Goal: Task Accomplishment & Management: Use online tool/utility

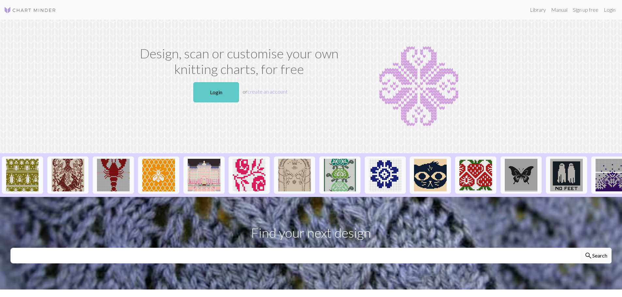
click at [204, 91] on link "Login" at bounding box center [216, 92] width 46 height 20
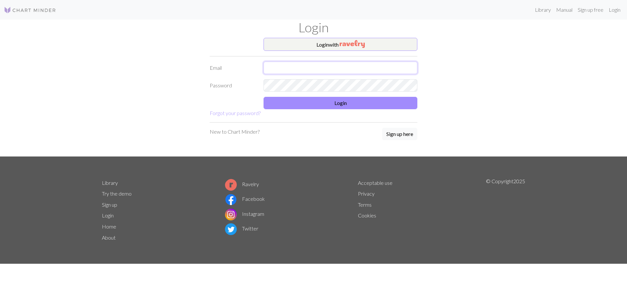
type input "[EMAIL_ADDRESS][DOMAIN_NAME]"
click at [314, 106] on button "Login" at bounding box center [340, 103] width 154 height 12
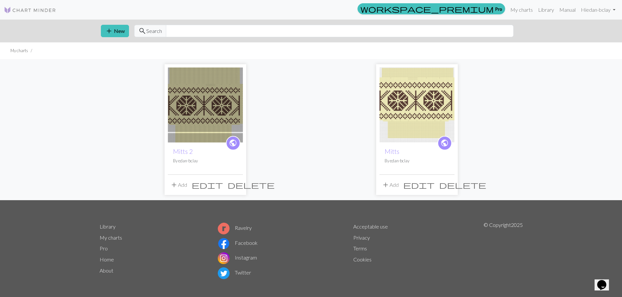
click at [358, 134] on div "public Mitts 2 By edan-bclay add Add edit delete public Mitts By edan-bclay add…" at bounding box center [311, 129] width 431 height 141
click at [110, 29] on span "add" at bounding box center [109, 30] width 8 height 9
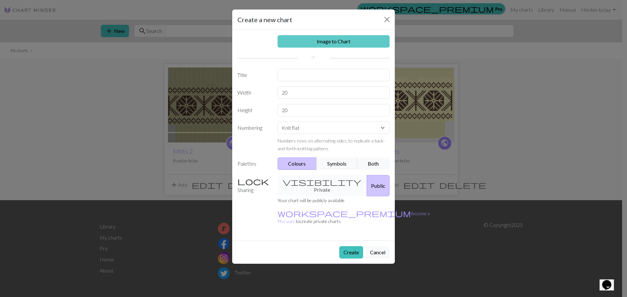
click at [304, 46] on link "Image to Chart" at bounding box center [333, 41] width 112 height 12
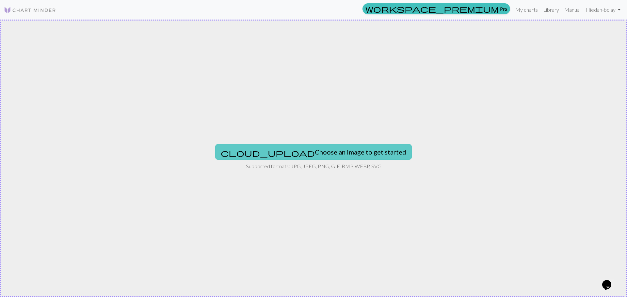
click at [292, 147] on button "cloud_upload Choose an image to get started" at bounding box center [313, 152] width 196 height 16
type input "C:\fakepath\20250904_130147.jpg"
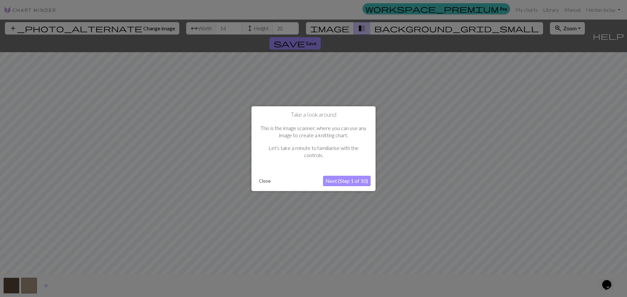
click at [344, 183] on button "Next (Step 1 of 10)" at bounding box center [347, 181] width 48 height 10
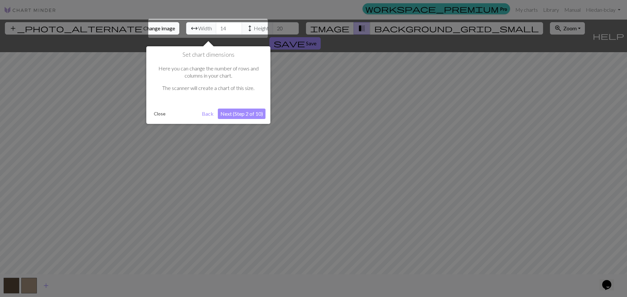
click at [248, 116] on button "Next (Step 2 of 10)" at bounding box center [242, 114] width 48 height 10
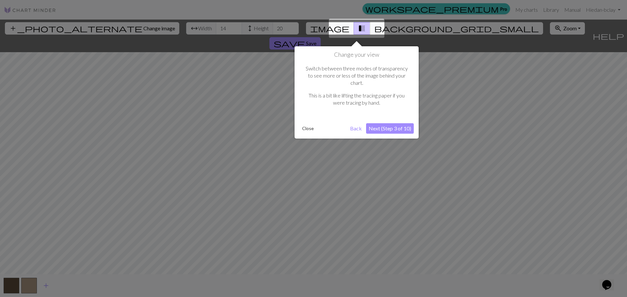
click at [309, 124] on button "Close" at bounding box center [307, 129] width 17 height 10
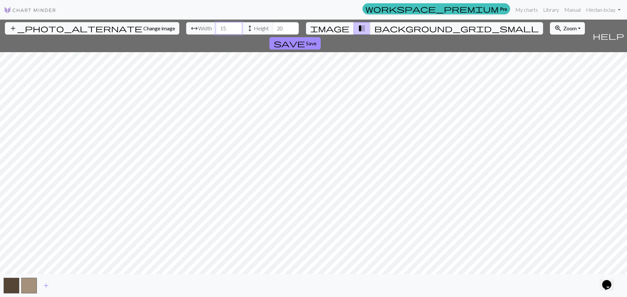
click at [216, 27] on input "15" at bounding box center [229, 28] width 26 height 12
click at [216, 27] on input "16" at bounding box center [229, 28] width 26 height 12
click at [216, 27] on input "17" at bounding box center [229, 28] width 26 height 12
click at [216, 27] on input "18" at bounding box center [229, 28] width 26 height 12
click at [216, 27] on input "19" at bounding box center [229, 28] width 26 height 12
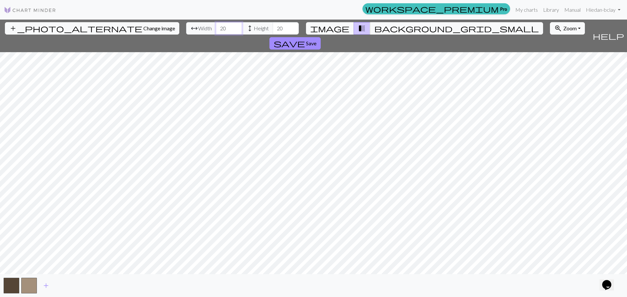
click at [216, 27] on input "20" at bounding box center [229, 28] width 26 height 12
click at [216, 27] on input "21" at bounding box center [229, 28] width 26 height 12
click at [216, 27] on input "22" at bounding box center [229, 28] width 26 height 12
click at [216, 27] on input "23" at bounding box center [229, 28] width 26 height 12
click at [216, 27] on input "24" at bounding box center [229, 28] width 26 height 12
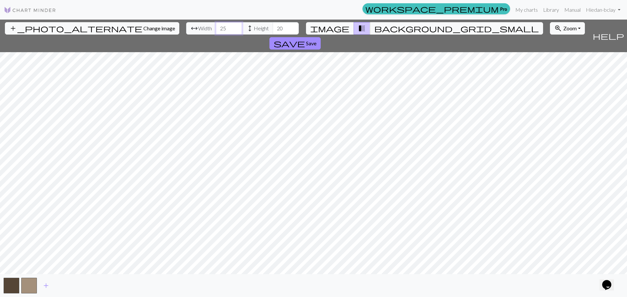
click at [216, 27] on input "25" at bounding box center [229, 28] width 26 height 12
click at [216, 27] on input "26" at bounding box center [229, 28] width 26 height 12
click at [216, 27] on input "27" at bounding box center [229, 28] width 26 height 12
click at [216, 27] on input "28" at bounding box center [229, 28] width 26 height 12
click at [216, 27] on input "29" at bounding box center [229, 28] width 26 height 12
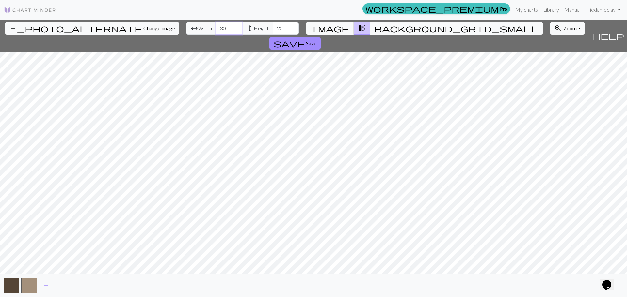
click at [216, 27] on input "30" at bounding box center [229, 28] width 26 height 12
click at [216, 27] on input "31" at bounding box center [229, 28] width 26 height 12
click at [216, 27] on input "32" at bounding box center [229, 28] width 26 height 12
click at [216, 27] on input "33" at bounding box center [229, 28] width 26 height 12
click at [216, 27] on input "34" at bounding box center [229, 28] width 26 height 12
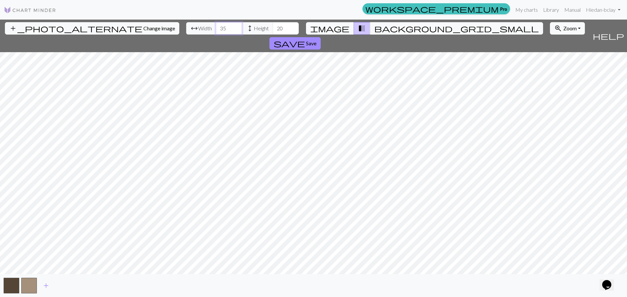
click at [216, 27] on input "35" at bounding box center [229, 28] width 26 height 12
click at [216, 27] on input "36" at bounding box center [229, 28] width 26 height 12
click at [216, 27] on input "37" at bounding box center [229, 28] width 26 height 12
click at [216, 27] on input "38" at bounding box center [229, 28] width 26 height 12
click at [216, 27] on input "39" at bounding box center [229, 28] width 26 height 12
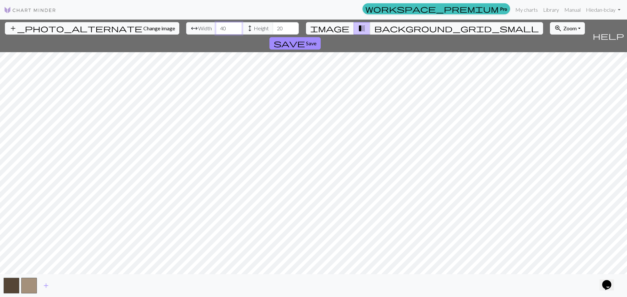
click at [216, 26] on input "40" at bounding box center [229, 28] width 26 height 12
click at [216, 26] on input "41" at bounding box center [229, 28] width 26 height 12
click at [216, 26] on input "42" at bounding box center [229, 28] width 26 height 12
type input "43"
click at [216, 26] on input "43" at bounding box center [229, 28] width 26 height 12
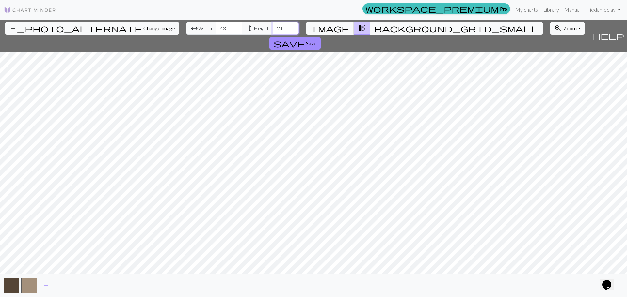
click at [273, 26] on input "21" at bounding box center [286, 28] width 26 height 12
click at [273, 26] on input "102" at bounding box center [286, 28] width 26 height 12
type input "113"
click at [273, 26] on input "113" at bounding box center [286, 28] width 26 height 12
type input "80"
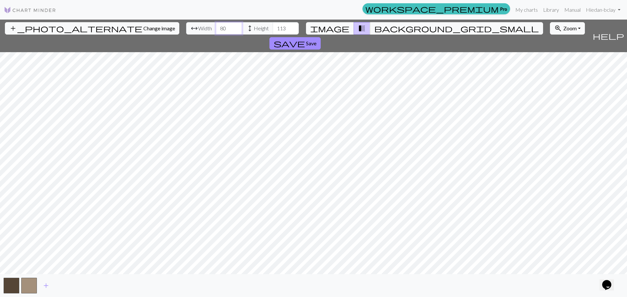
click at [216, 25] on input "80" at bounding box center [229, 28] width 26 height 12
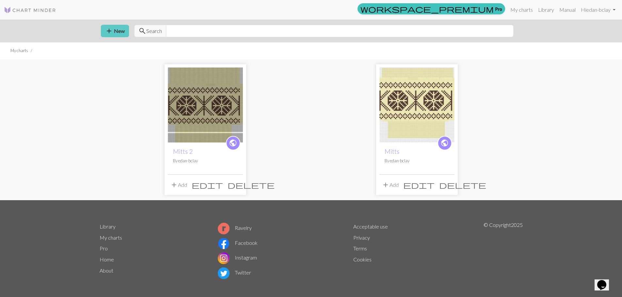
click at [124, 34] on button "add New" at bounding box center [115, 31] width 28 height 12
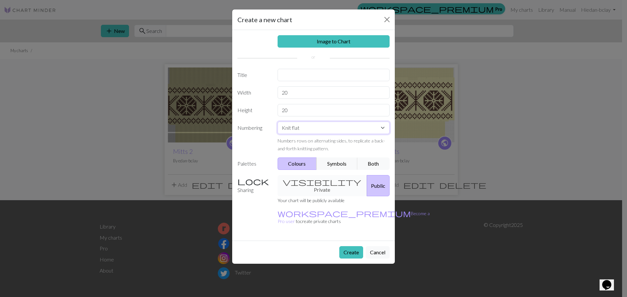
click at [300, 129] on select "Knit flat Knit in the round Lace knitting Cross stitch" at bounding box center [333, 128] width 112 height 12
click at [313, 76] on input "text" at bounding box center [333, 75] width 112 height 12
type input "Sweater pattern"
click at [350, 246] on button "Create" at bounding box center [351, 252] width 24 height 12
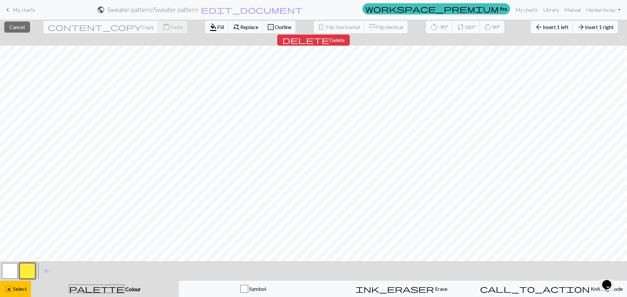
click at [585, 28] on span "Insert 1 right" at bounding box center [599, 27] width 29 height 6
click at [537, 29] on span "Insert 20 left" at bounding box center [551, 27] width 29 height 6
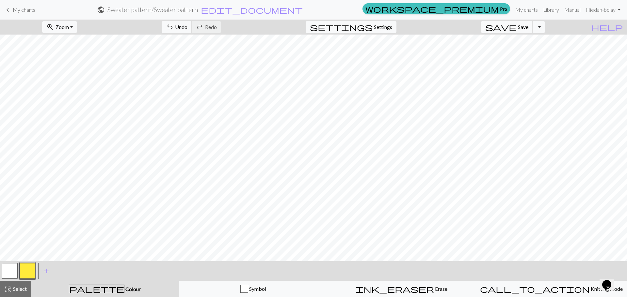
click at [27, 270] on button "button" at bounding box center [28, 271] width 16 height 16
click at [27, 270] on div "Edit colour Name CC1 Use advanced picker workspace_premium Become a Pro user to…" at bounding box center [313, 148] width 627 height 297
click at [15, 267] on button "button" at bounding box center [10, 271] width 16 height 16
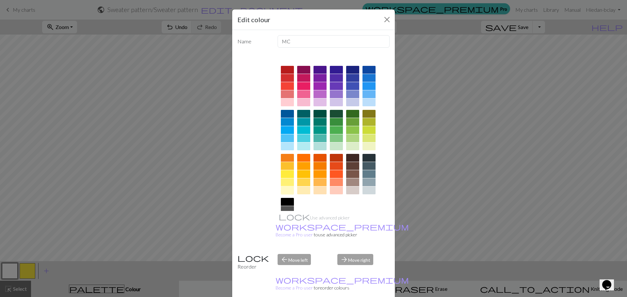
click at [282, 192] on div at bounding box center [287, 191] width 13 height 8
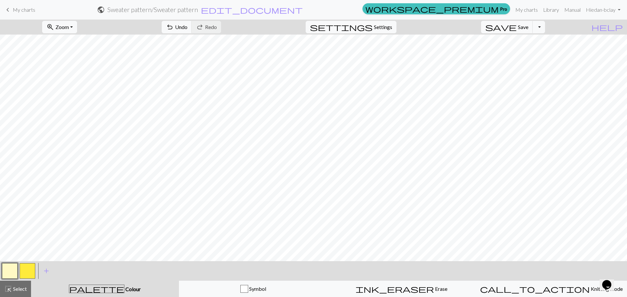
click at [27, 275] on button "button" at bounding box center [28, 271] width 16 height 16
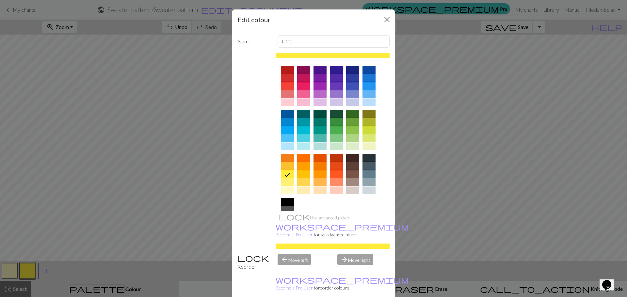
click at [348, 168] on div at bounding box center [352, 166] width 13 height 8
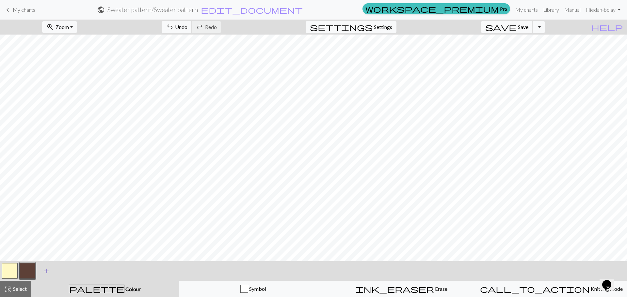
click at [46, 272] on span "add" at bounding box center [46, 271] width 8 height 9
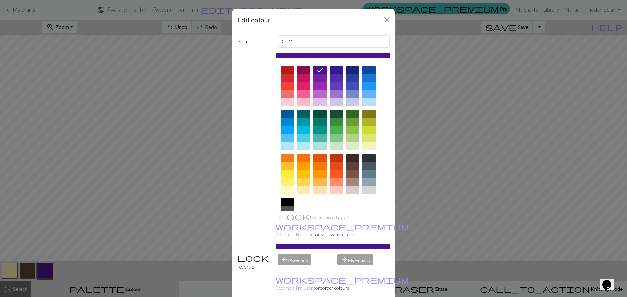
click at [348, 183] on div at bounding box center [352, 183] width 13 height 8
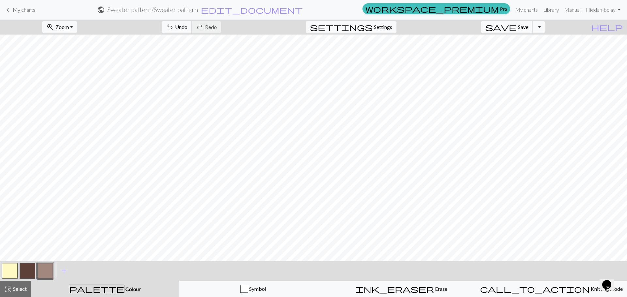
click at [23, 270] on button "button" at bounding box center [28, 271] width 16 height 16
click at [29, 272] on button "button" at bounding box center [28, 271] width 16 height 16
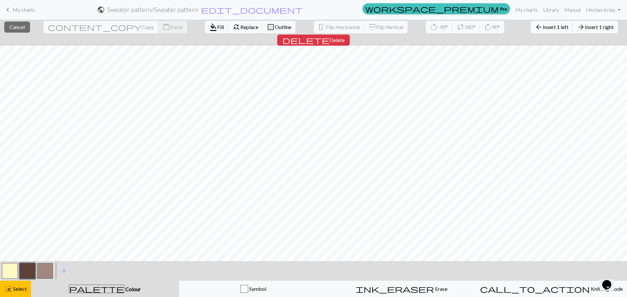
click at [573, 32] on button "arrow_forward Insert 1 right" at bounding box center [595, 27] width 45 height 12
click at [585, 25] on span "Insert 1 right" at bounding box center [599, 27] width 29 height 6
click at [585, 28] on span "Insert 1 right" at bounding box center [599, 27] width 29 height 6
click at [585, 29] on span "Insert 1 right" at bounding box center [599, 27] width 29 height 6
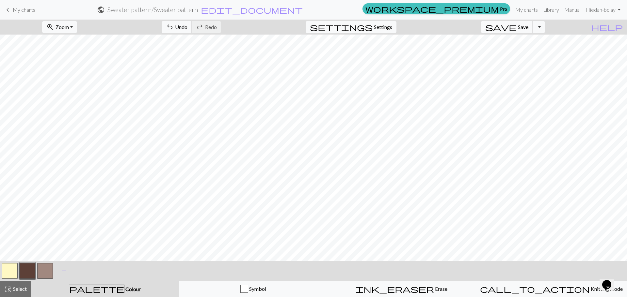
click at [48, 270] on button "button" at bounding box center [45, 271] width 16 height 16
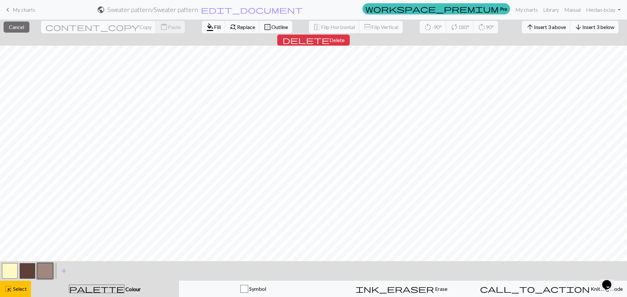
click at [26, 268] on button "button" at bounding box center [28, 271] width 16 height 16
click at [214, 25] on span "Fill" at bounding box center [217, 27] width 7 height 6
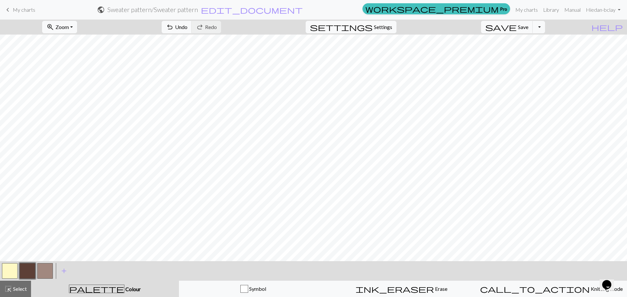
click at [43, 269] on button "button" at bounding box center [45, 271] width 16 height 16
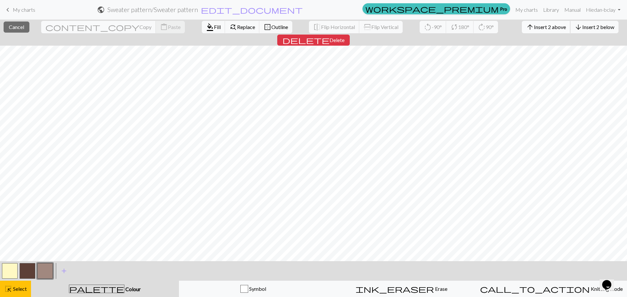
click at [534, 27] on span "Insert 2 above" at bounding box center [550, 27] width 32 height 6
click at [528, 28] on span "Insert 11 above" at bounding box center [545, 27] width 35 height 6
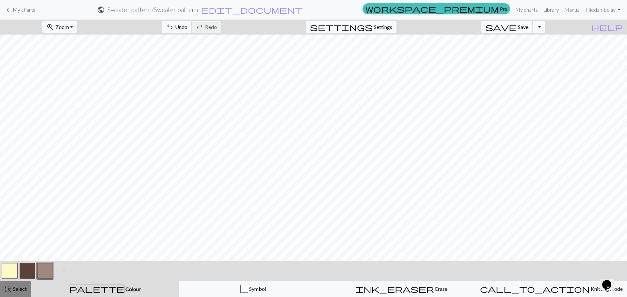
click at [14, 294] on button "highlight_alt Select Select" at bounding box center [15, 289] width 31 height 16
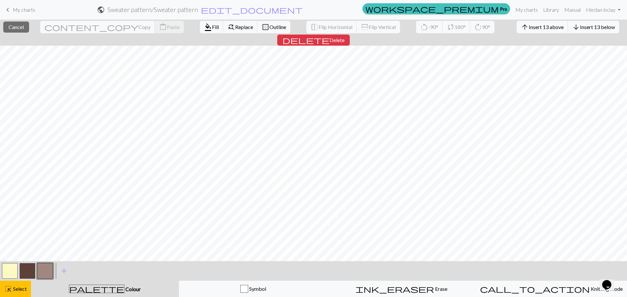
click at [29, 271] on button "button" at bounding box center [28, 271] width 16 height 16
click at [204, 25] on span "format_color_fill" at bounding box center [208, 27] width 8 height 9
click at [522, 30] on button "arrow_upward Insert 1 above" at bounding box center [546, 27] width 49 height 12
click at [28, 273] on button "button" at bounding box center [28, 271] width 16 height 16
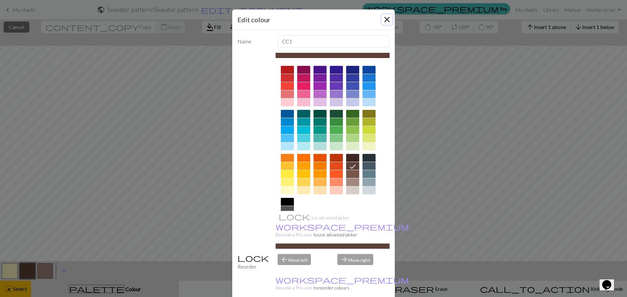
click at [386, 20] on button "Close" at bounding box center [387, 19] width 10 height 10
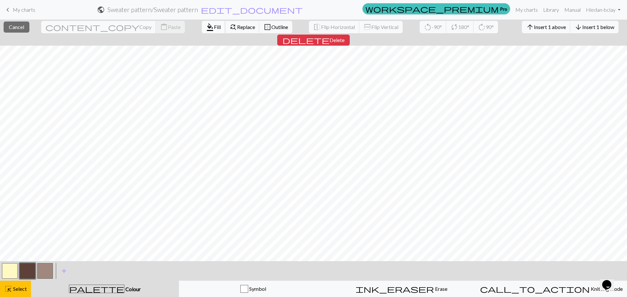
click at [206, 28] on span "format_color_fill" at bounding box center [210, 27] width 8 height 9
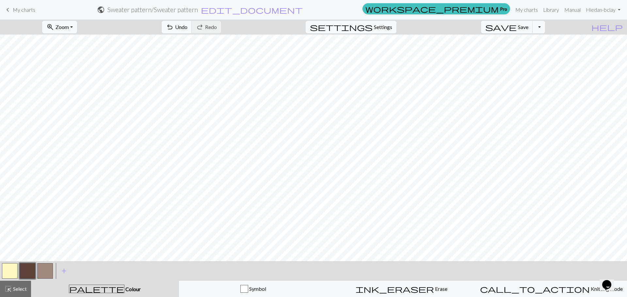
click at [45, 268] on button "button" at bounding box center [45, 271] width 16 height 16
click at [6, 276] on button "button" at bounding box center [10, 271] width 16 height 16
click at [45, 274] on button "button" at bounding box center [45, 271] width 16 height 16
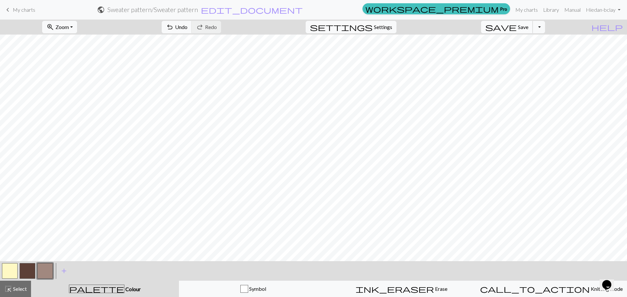
click at [516, 31] on span "save" at bounding box center [500, 27] width 31 height 9
